Goal: Check status: Check status

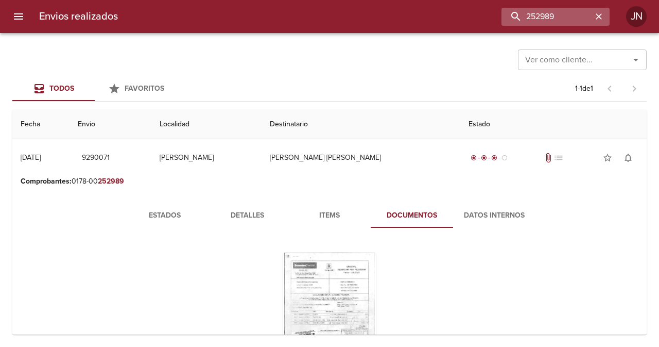
scroll to position [76, 0]
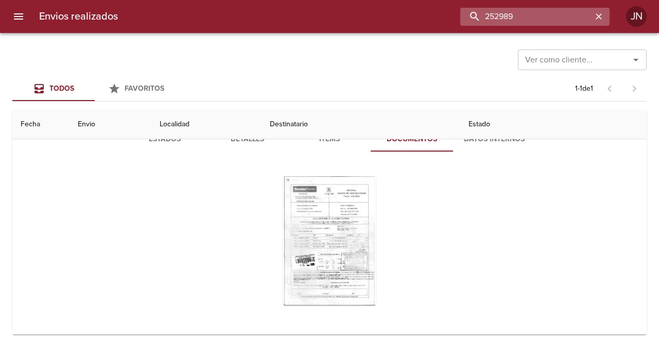
click at [560, 17] on input "252989" at bounding box center [526, 17] width 132 height 18
click at [560, 16] on input "252989" at bounding box center [526, 17] width 132 height 18
type input "9189986"
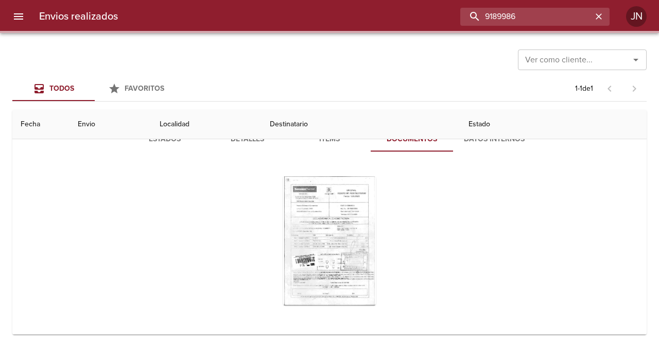
scroll to position [0, 0]
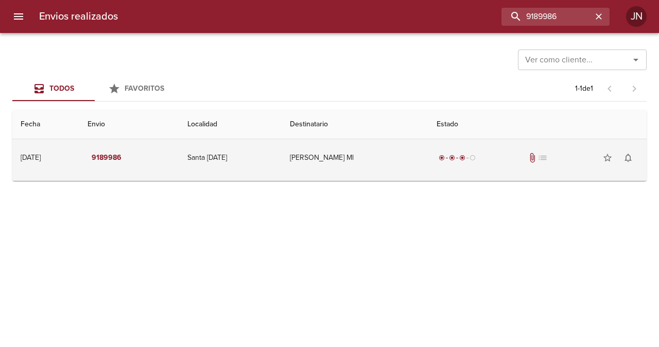
click at [459, 161] on div "radio_button_checked radio_button_checked radio_button_checked radio_button_unc…" at bounding box center [457, 157] width 41 height 10
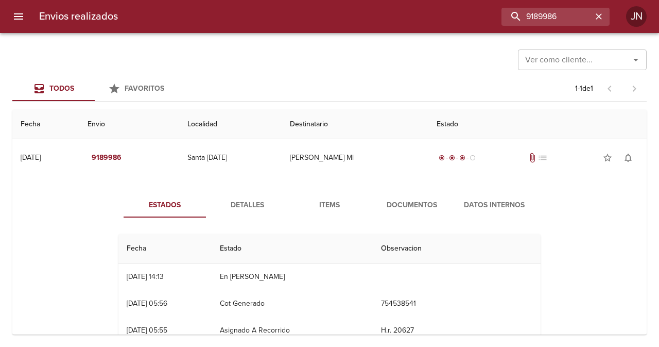
click at [421, 201] on span "Documentos" at bounding box center [412, 205] width 70 height 13
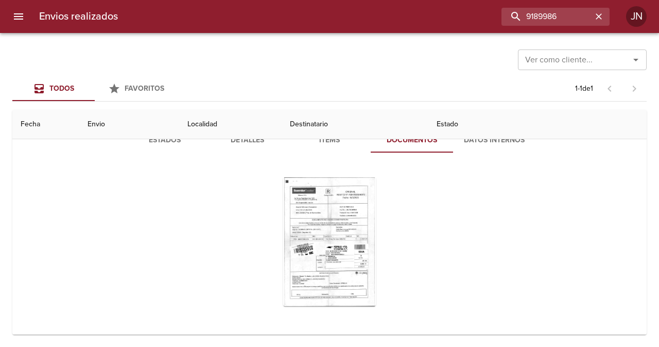
scroll to position [66, 0]
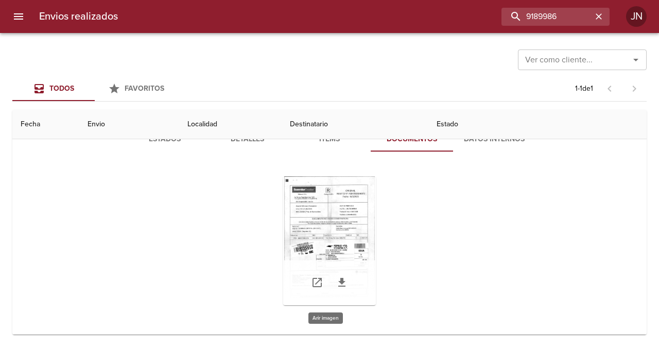
click at [339, 233] on div "Tabla de envíos del cliente" at bounding box center [329, 240] width 93 height 129
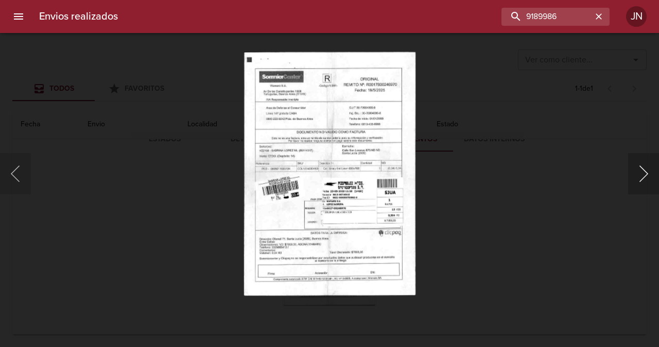
click at [643, 177] on button "Siguiente" at bounding box center [643, 173] width 31 height 41
click at [13, 176] on button "Anterior" at bounding box center [15, 173] width 31 height 41
click at [301, 173] on img "Lightbox" at bounding box center [329, 173] width 171 height 244
click at [22, 181] on button "Anterior" at bounding box center [15, 173] width 31 height 41
click at [26, 68] on div "Lightbox" at bounding box center [329, 173] width 659 height 347
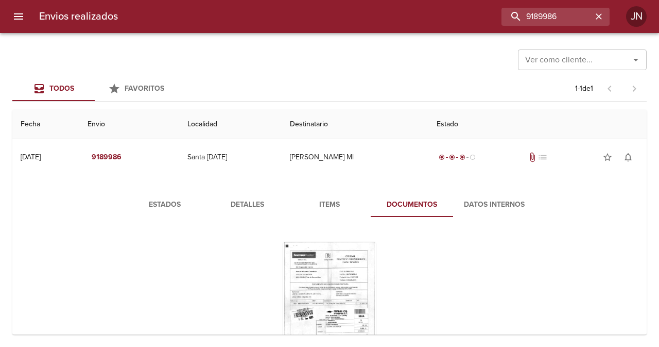
scroll to position [0, 0]
click at [359, 273] on div "Tabla de envíos del cliente" at bounding box center [329, 306] width 93 height 129
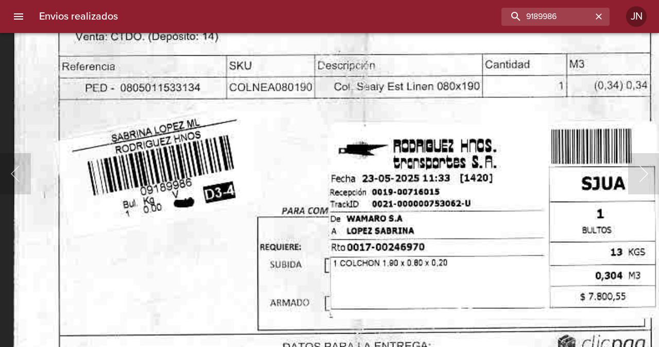
click at [387, 228] on img "Lightbox" at bounding box center [359, 107] width 693 height 983
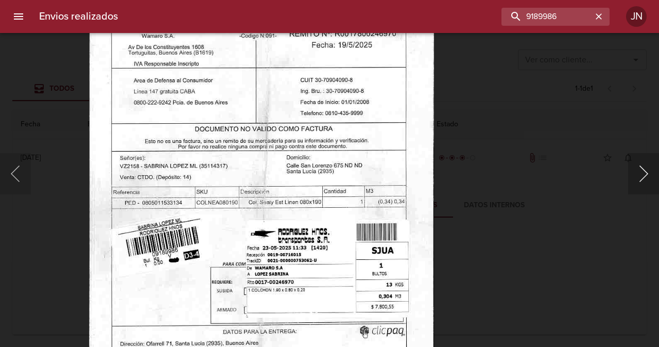
click at [637, 177] on button "Siguiente" at bounding box center [643, 173] width 31 height 41
click at [39, 180] on div "Lightbox" at bounding box center [329, 173] width 659 height 347
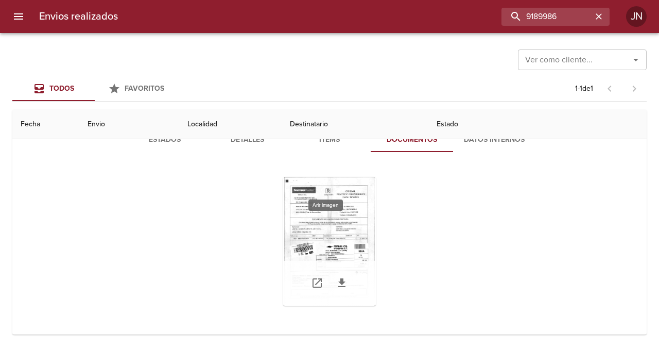
scroll to position [66, 0]
click at [344, 283] on icon "Tabla de envíos del cliente" at bounding box center [342, 282] width 12 height 12
